Goal: Find specific page/section: Find specific page/section

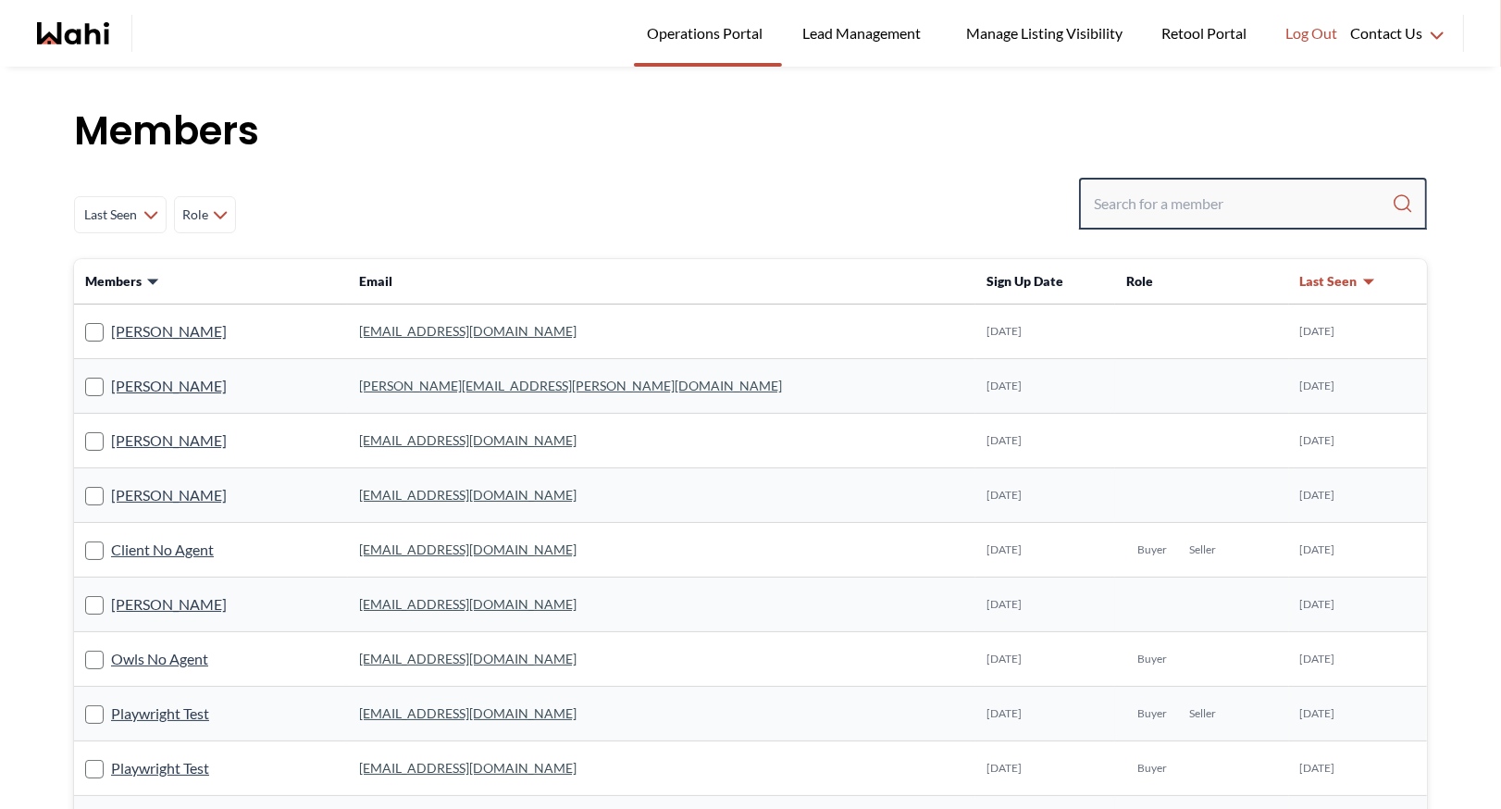
click at [1116, 208] on input "Search input" at bounding box center [1243, 203] width 298 height 33
type input "faraz"
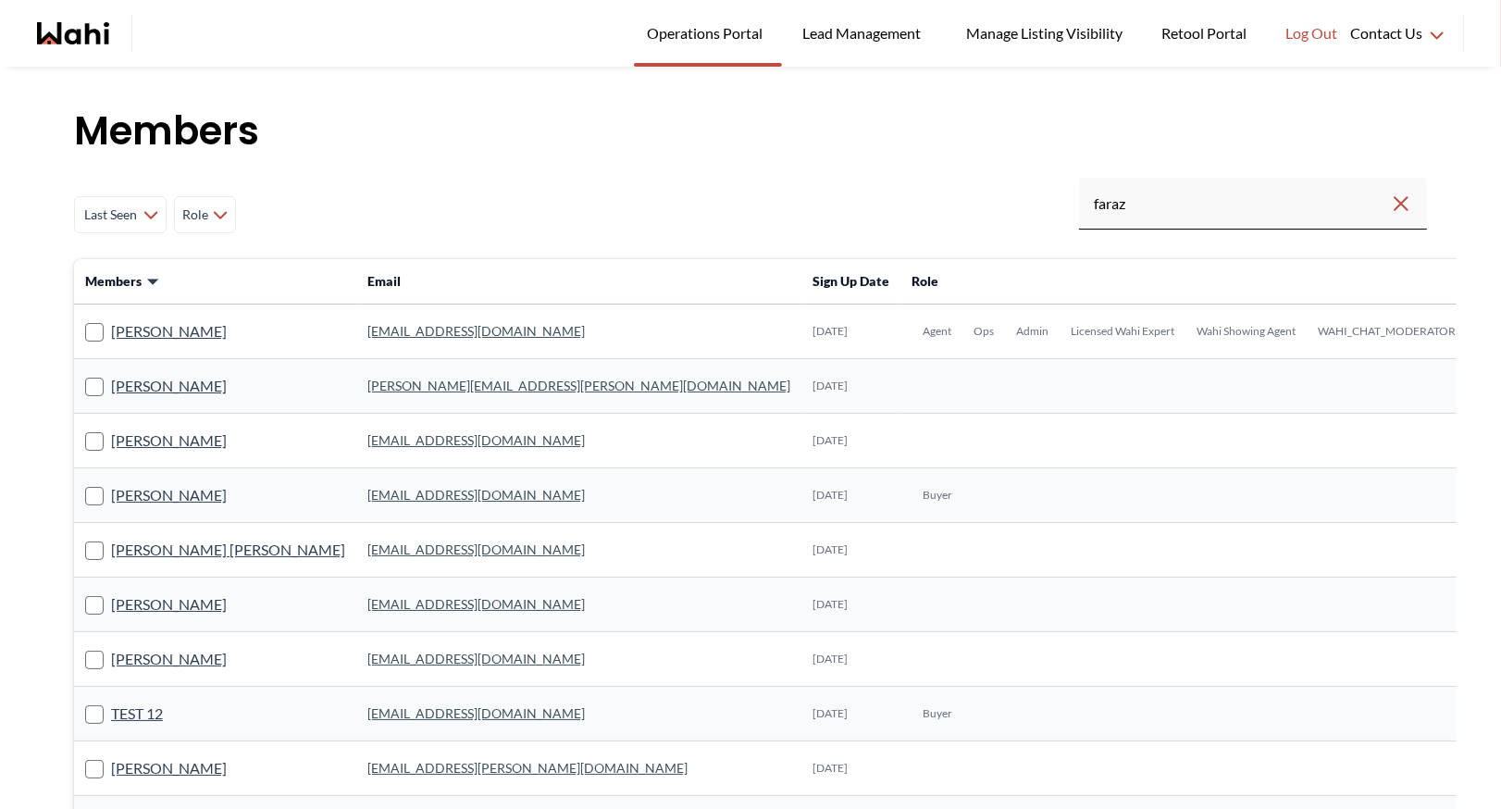
click at [398, 329] on link "faraz.azam@wahi.com" at bounding box center [475, 331] width 217 height 16
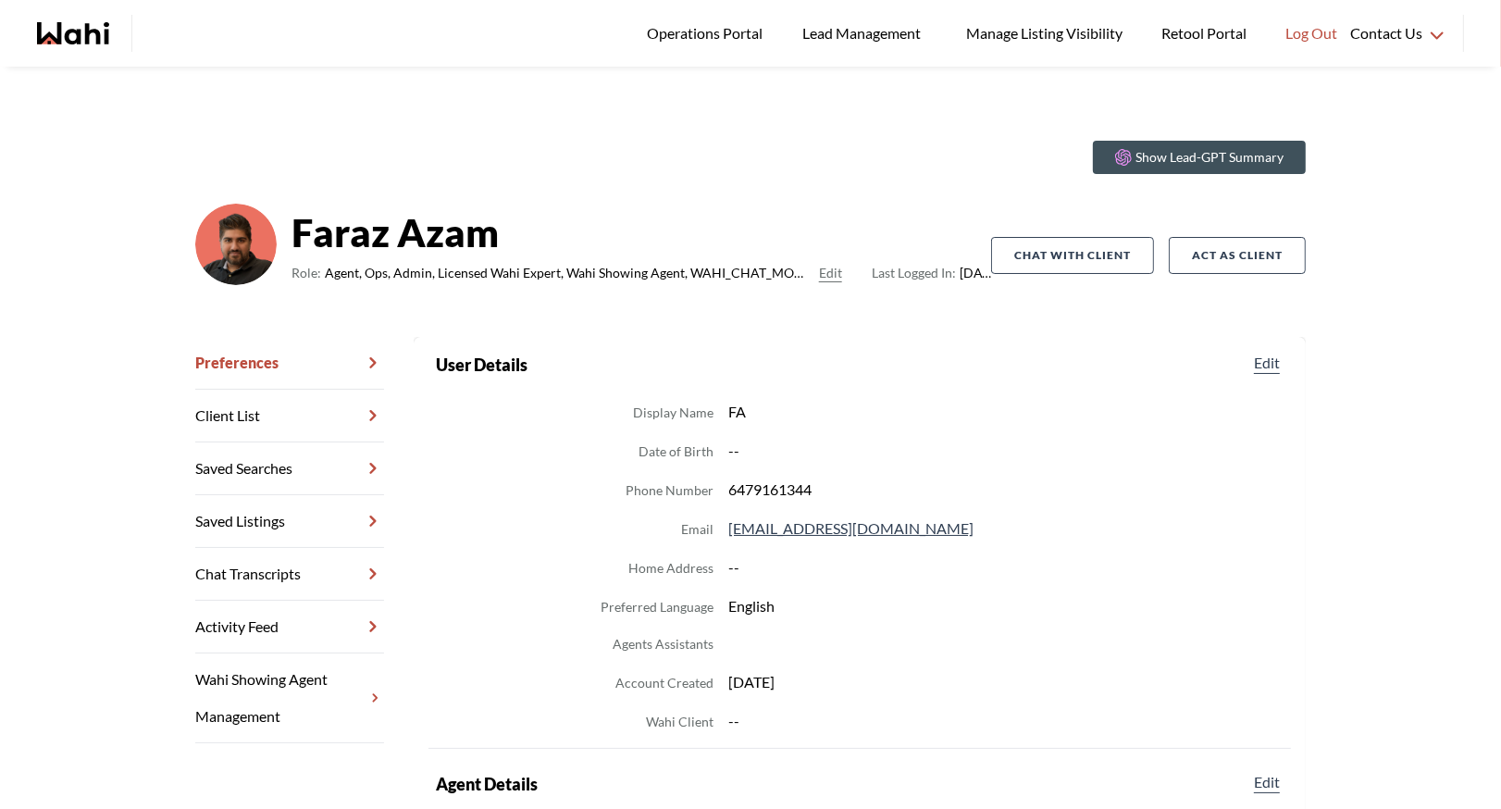
click at [291, 578] on link "Chat Transcripts" at bounding box center [289, 574] width 189 height 53
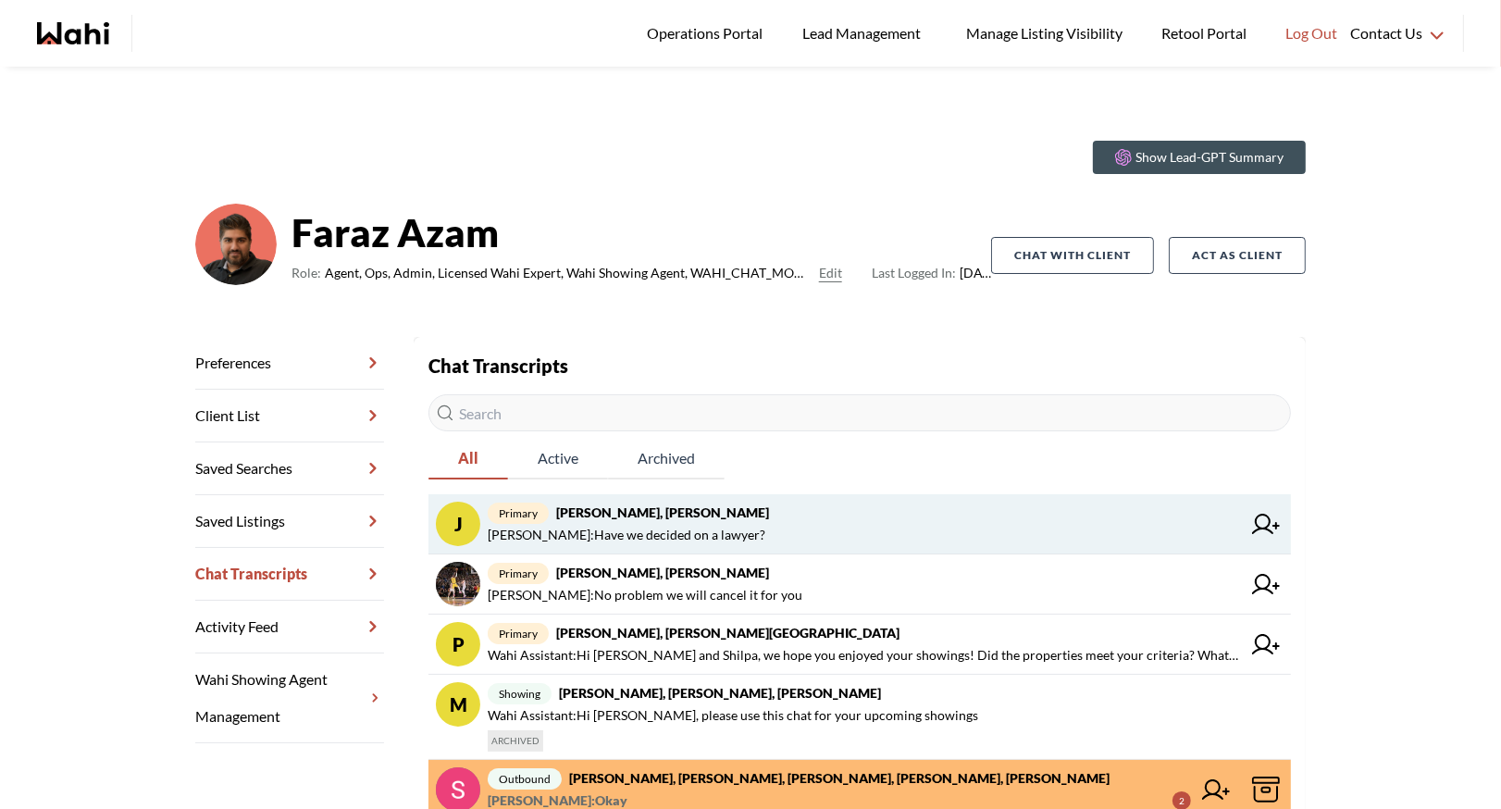
click at [637, 513] on strong "Josh Hortaleza, Faraz, Behnam" at bounding box center [662, 512] width 213 height 16
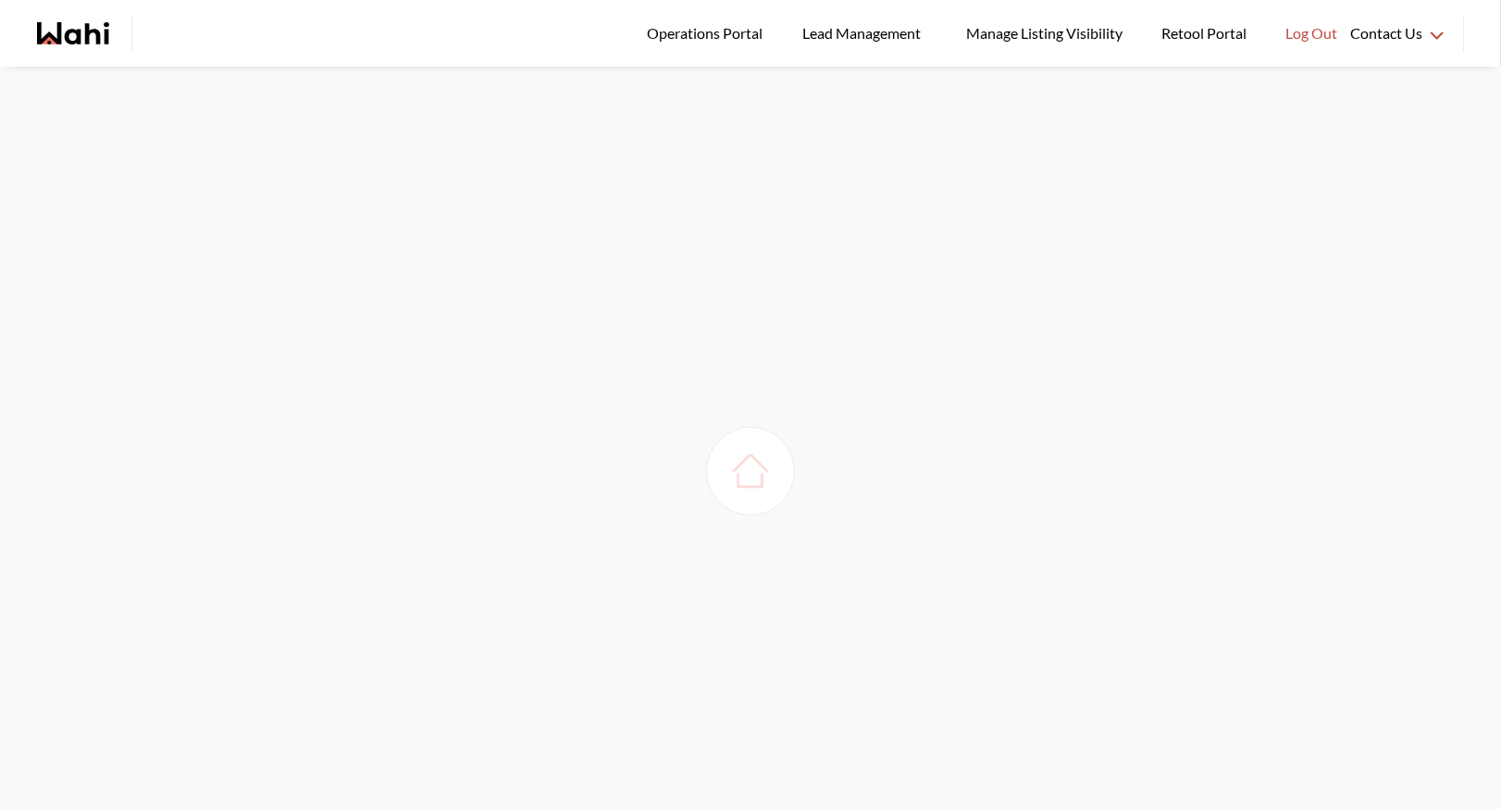
scroll to position [67, 0]
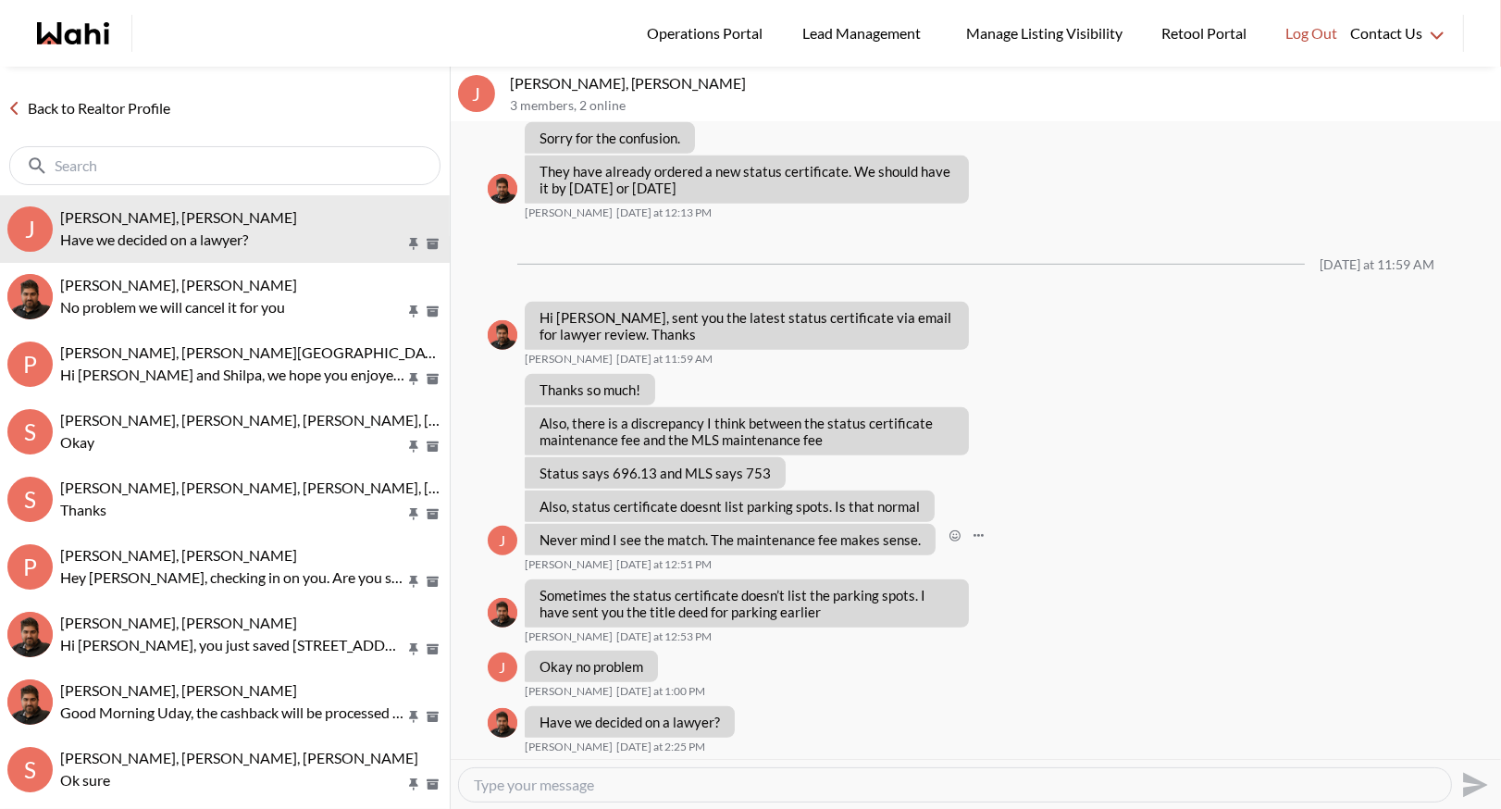
scroll to position [1103, 0]
click at [91, 103] on link "Back to Realtor Profile" at bounding box center [89, 108] width 178 height 24
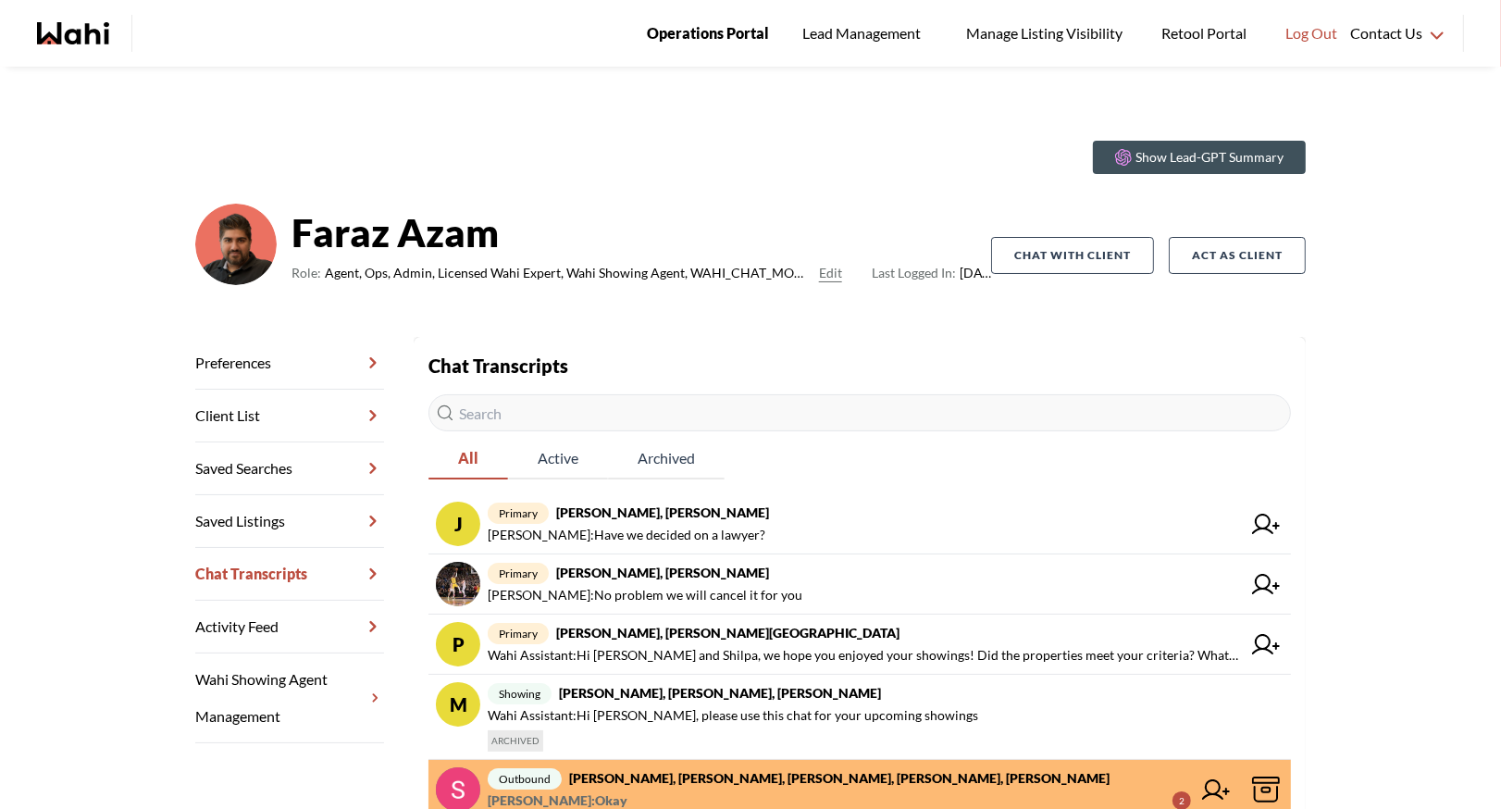
click at [713, 17] on link "Operations Portal" at bounding box center [708, 33] width 148 height 67
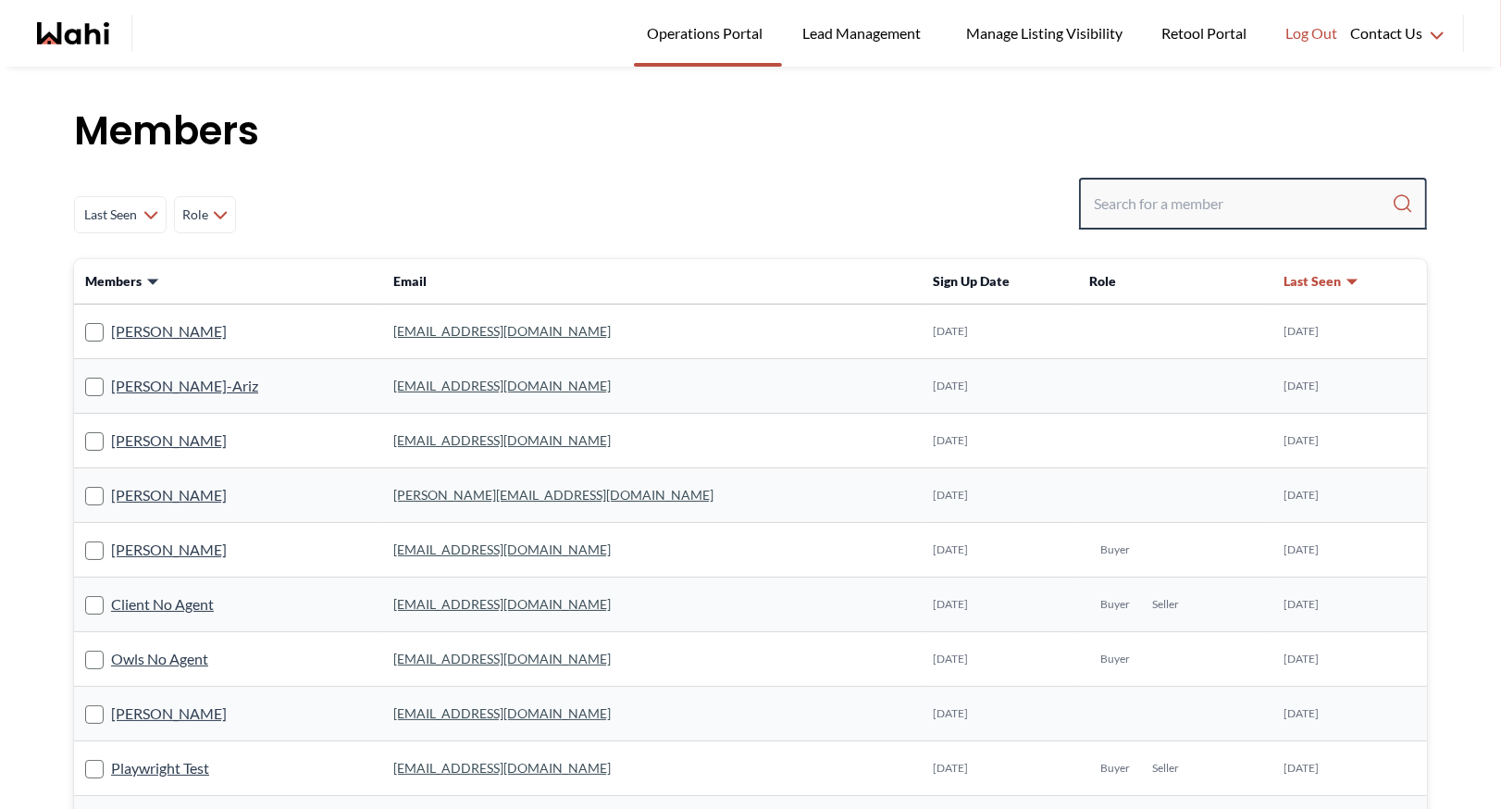
click at [1108, 207] on input "Search input" at bounding box center [1243, 203] width 298 height 33
type input "ryck"
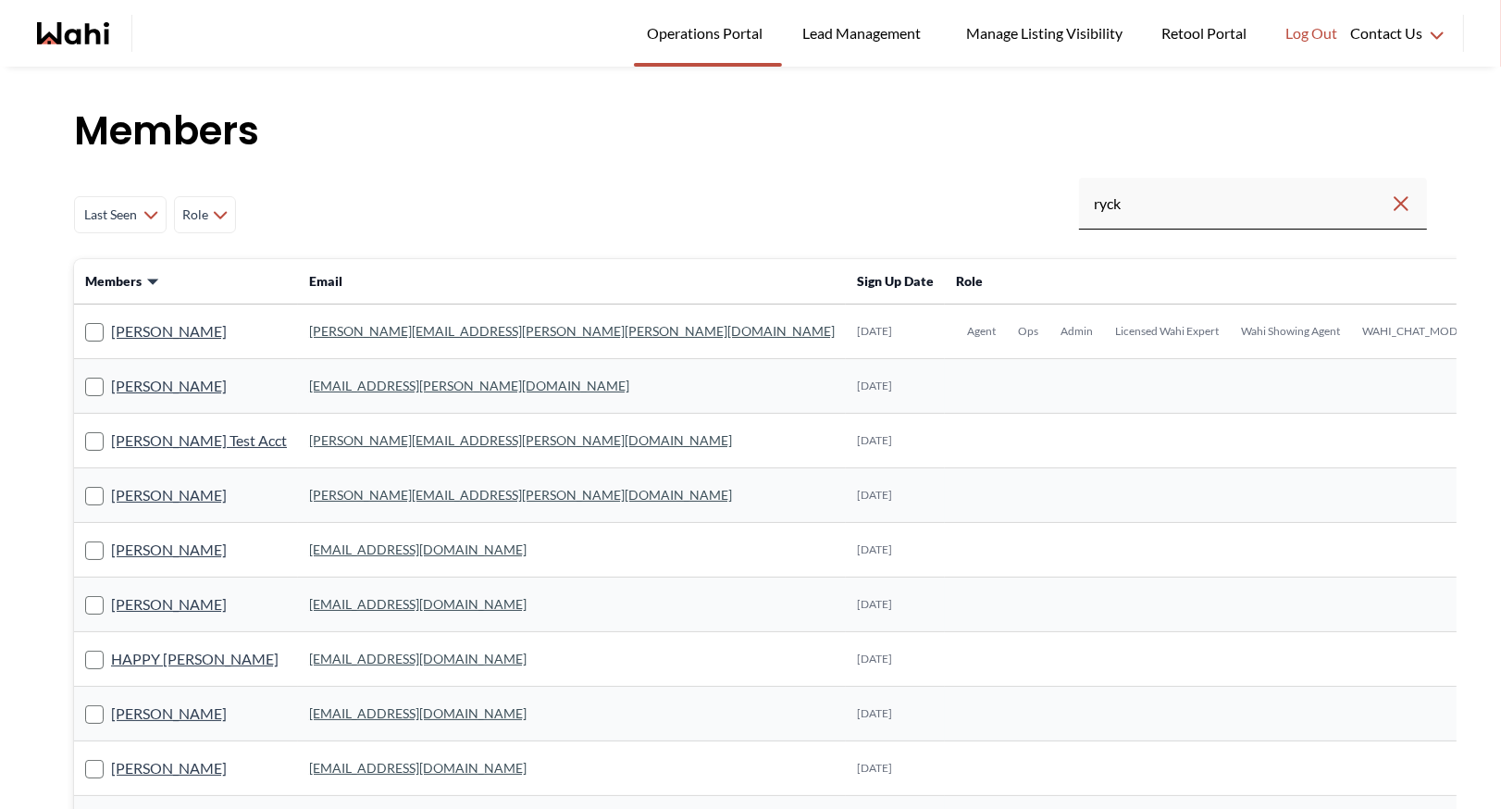
click at [337, 323] on link "michelle.williams@wahi.com" at bounding box center [572, 331] width 526 height 16
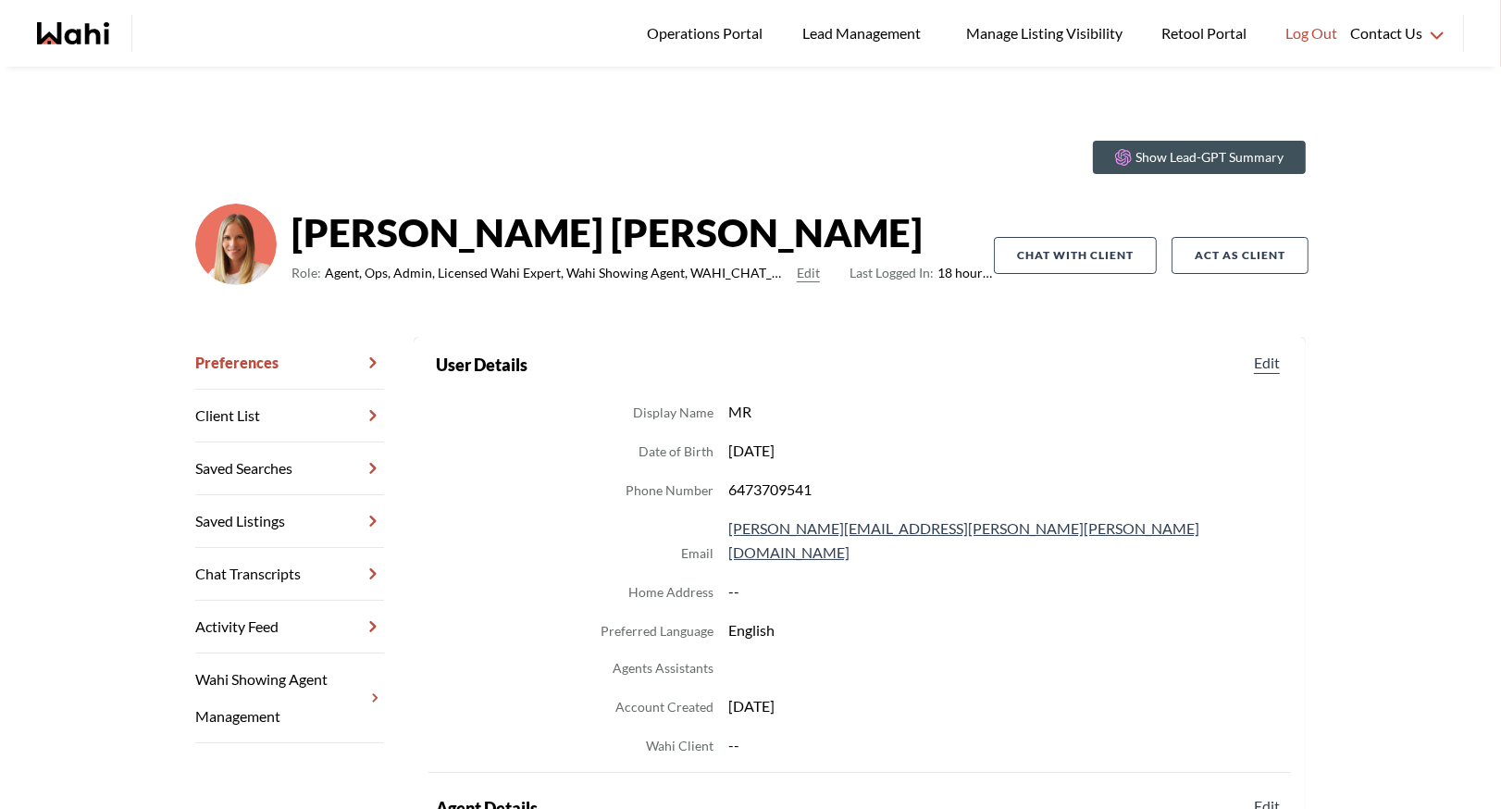
click at [281, 565] on link "Chat Transcripts" at bounding box center [289, 574] width 189 height 53
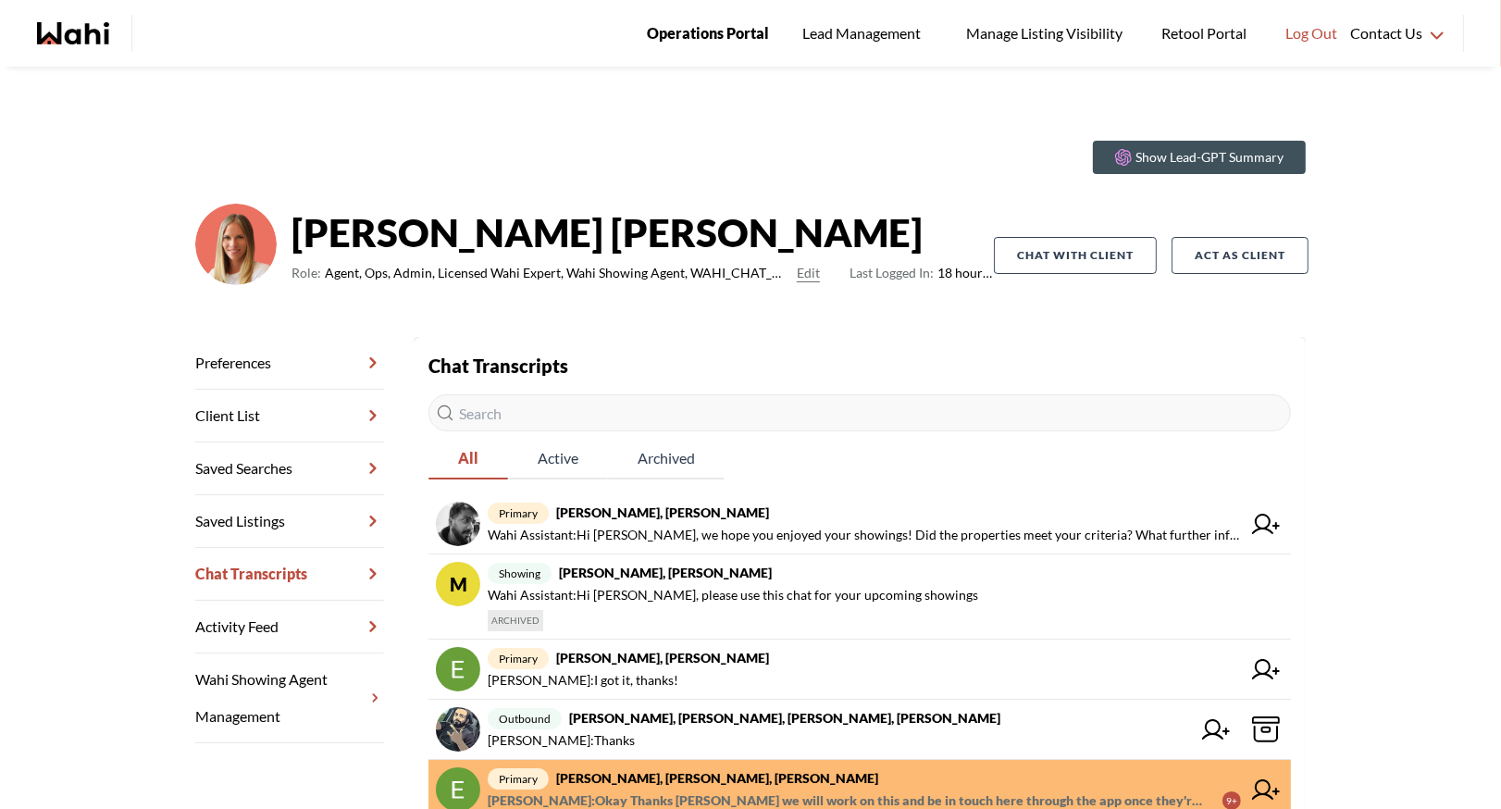
click at [720, 33] on span "Operations Portal" at bounding box center [708, 33] width 122 height 24
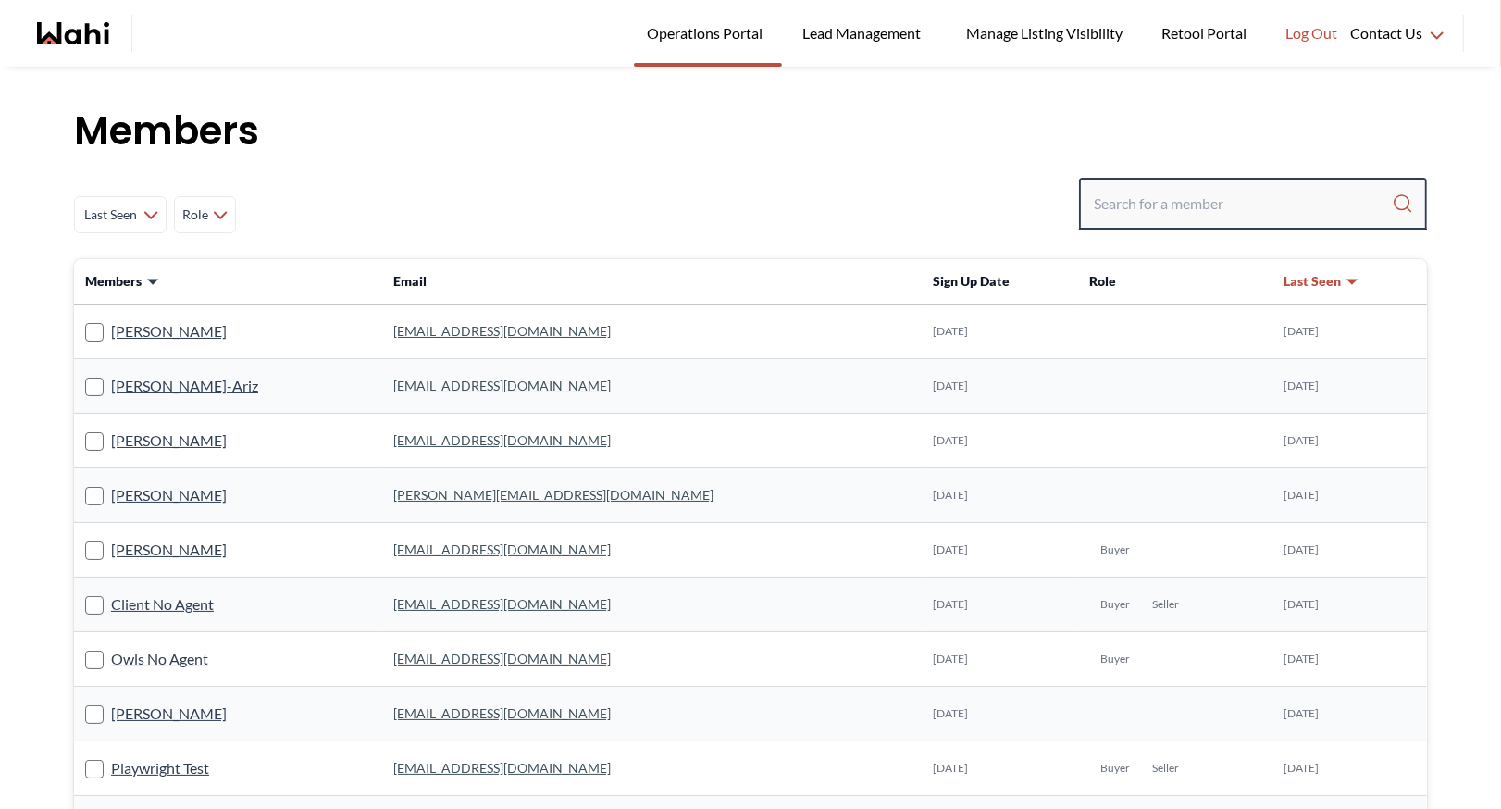
click at [1137, 207] on input "Search input" at bounding box center [1243, 203] width 298 height 33
type input "behnam"
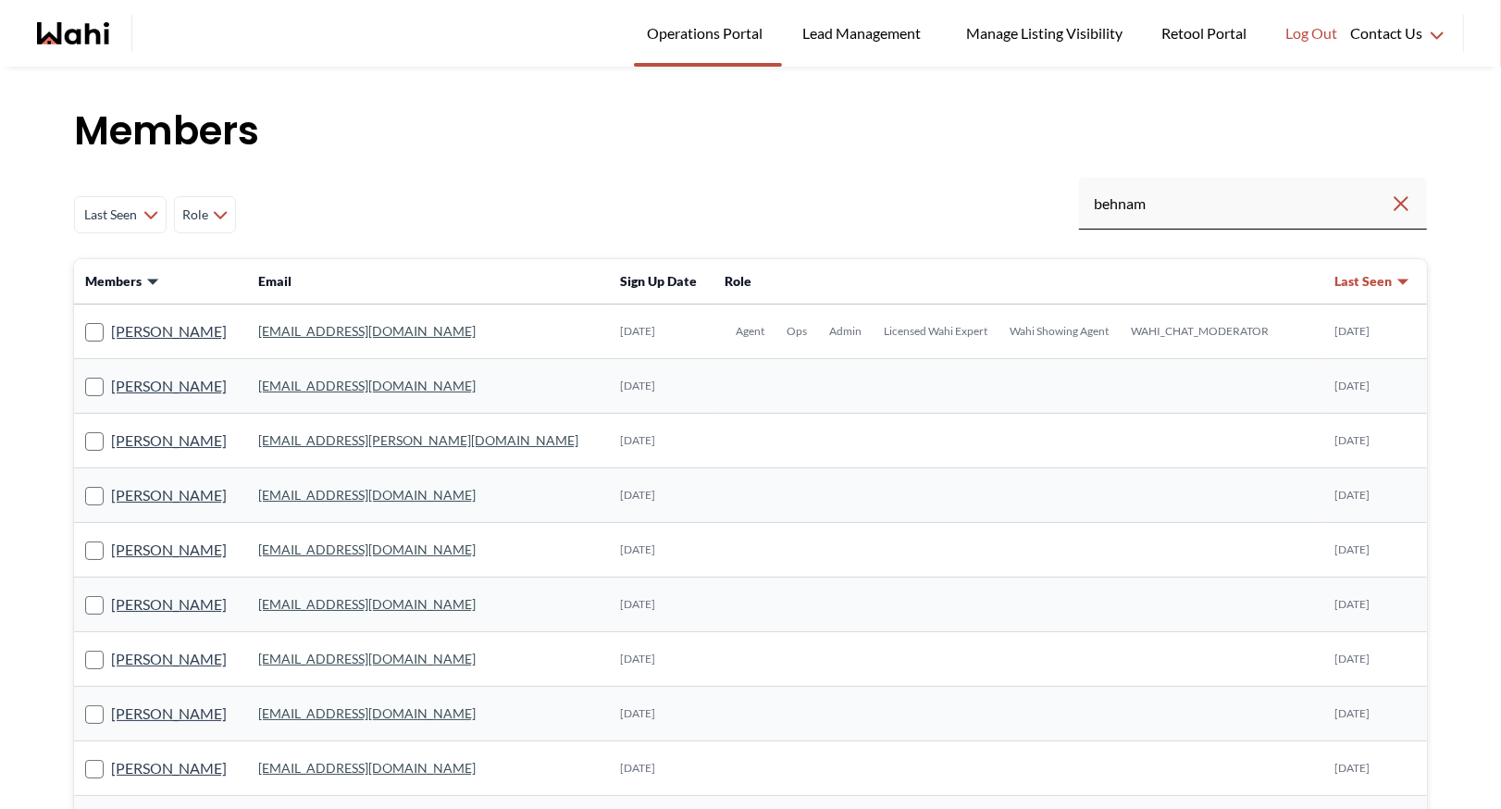
click at [316, 332] on link "behnam.fazili@wahi.com" at bounding box center [366, 331] width 217 height 16
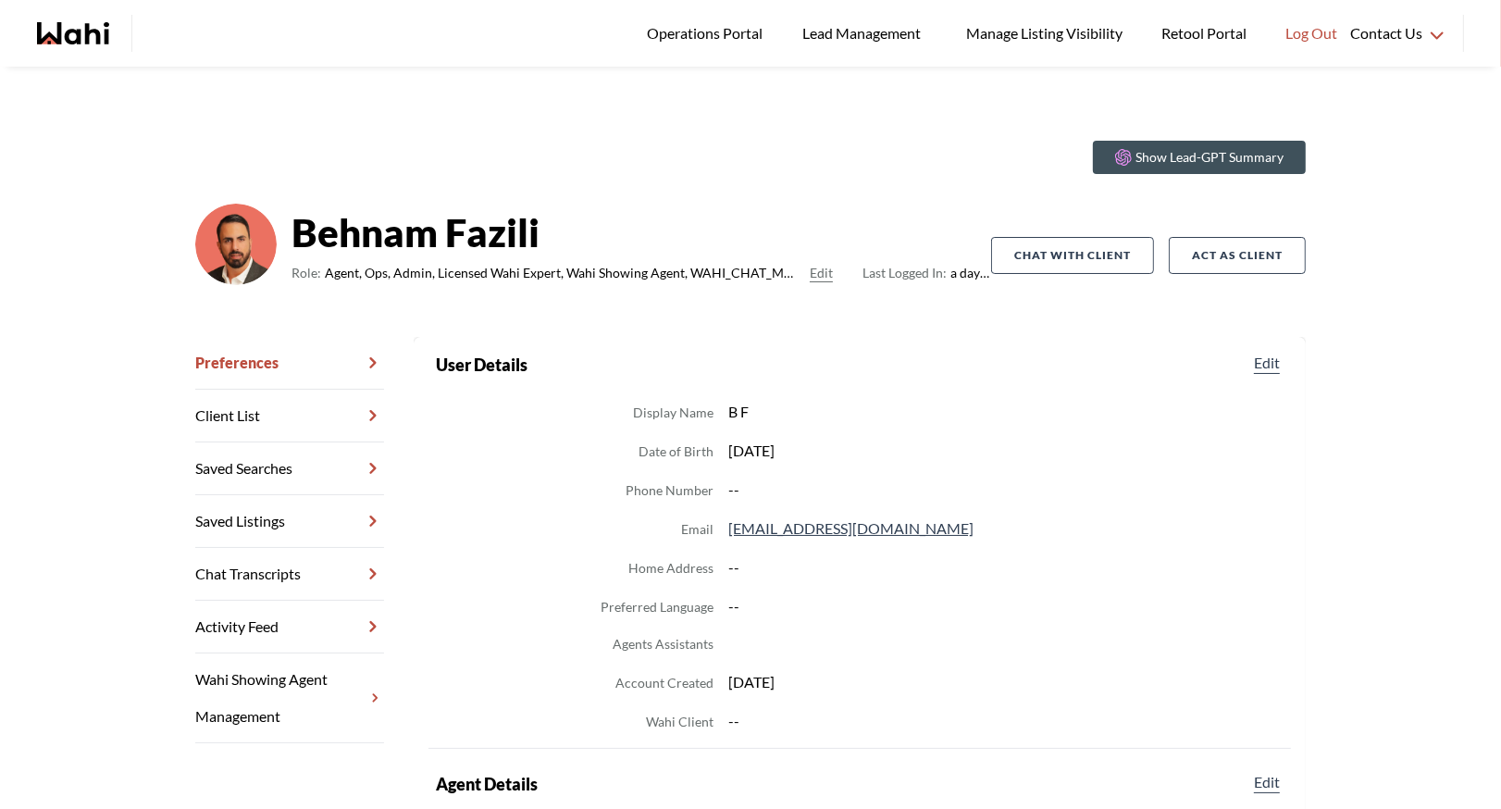
click at [284, 561] on link "Chat Transcripts" at bounding box center [289, 574] width 189 height 53
